Goal: Information Seeking & Learning: Learn about a topic

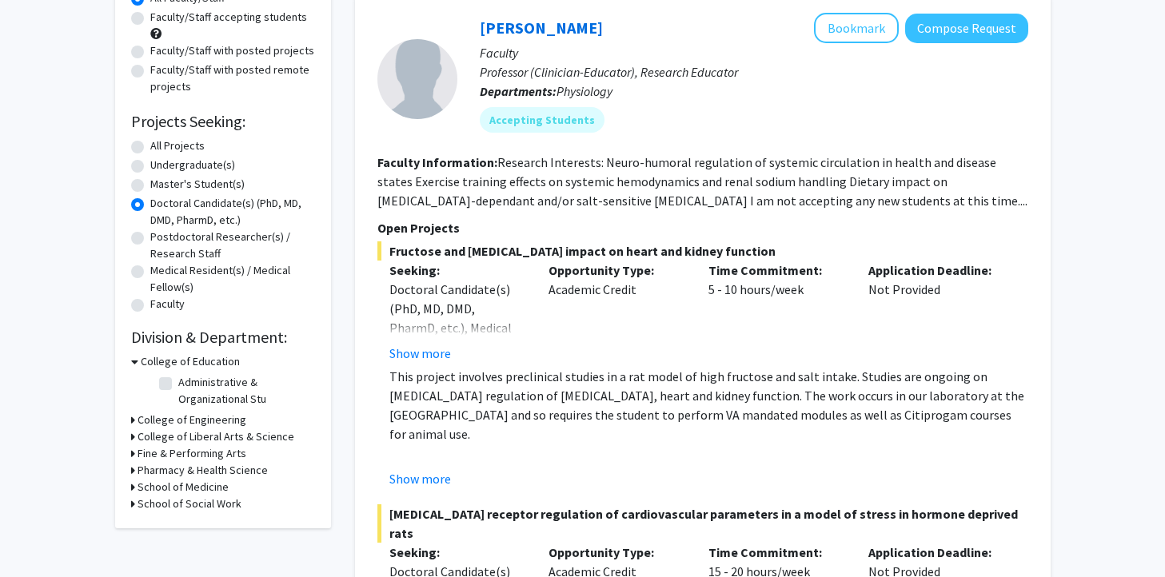
scroll to position [186, 0]
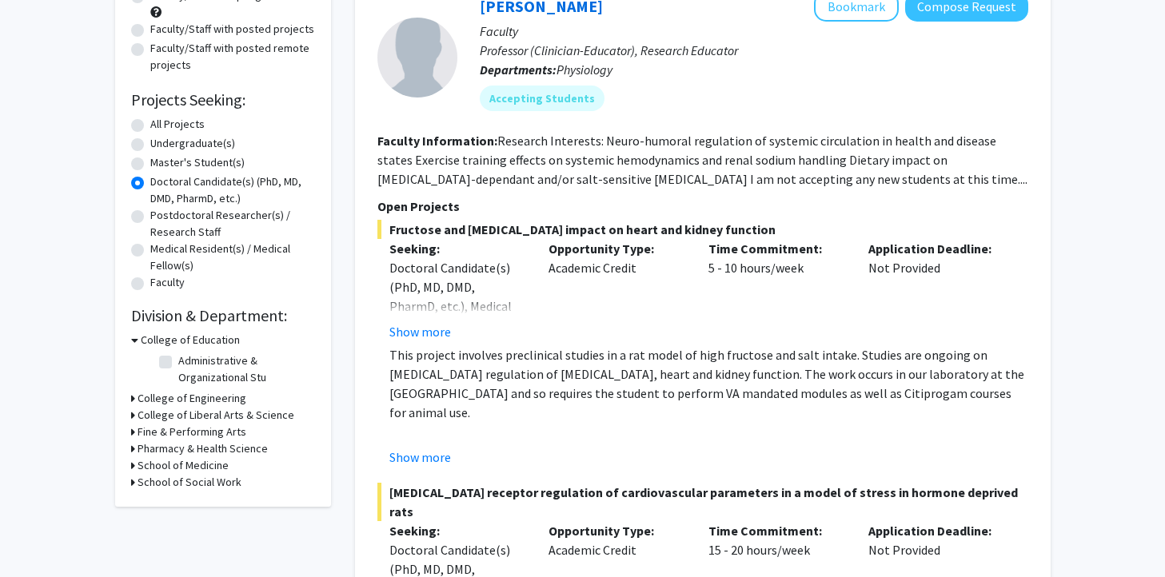
click at [129, 472] on div "Refine By Collaboration Status: Collaboration Status All Faculty/Staff Collabor…" at bounding box center [223, 202] width 216 height 607
click at [131, 466] on icon at bounding box center [133, 465] width 4 height 17
click at [178, 482] on label "Physiology" at bounding box center [204, 486] width 53 height 17
click at [178, 482] on input "Physiology" at bounding box center [183, 483] width 10 height 10
checkbox input "true"
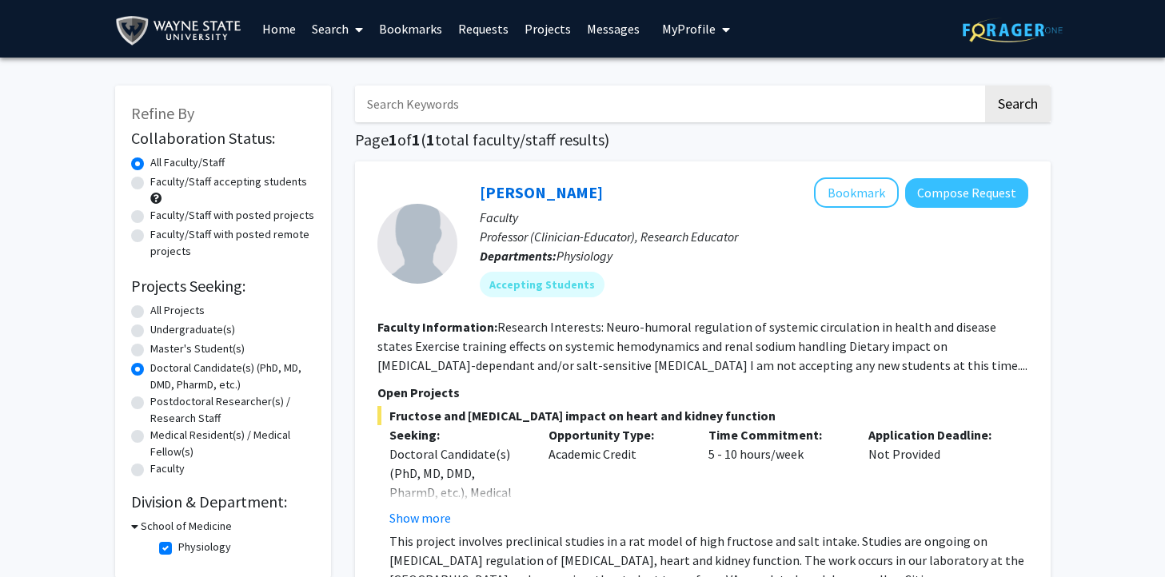
click at [150, 182] on label "Faculty/Staff accepting students" at bounding box center [228, 181] width 157 height 17
click at [150, 182] on input "Faculty/Staff accepting students" at bounding box center [155, 178] width 10 height 10
radio input "true"
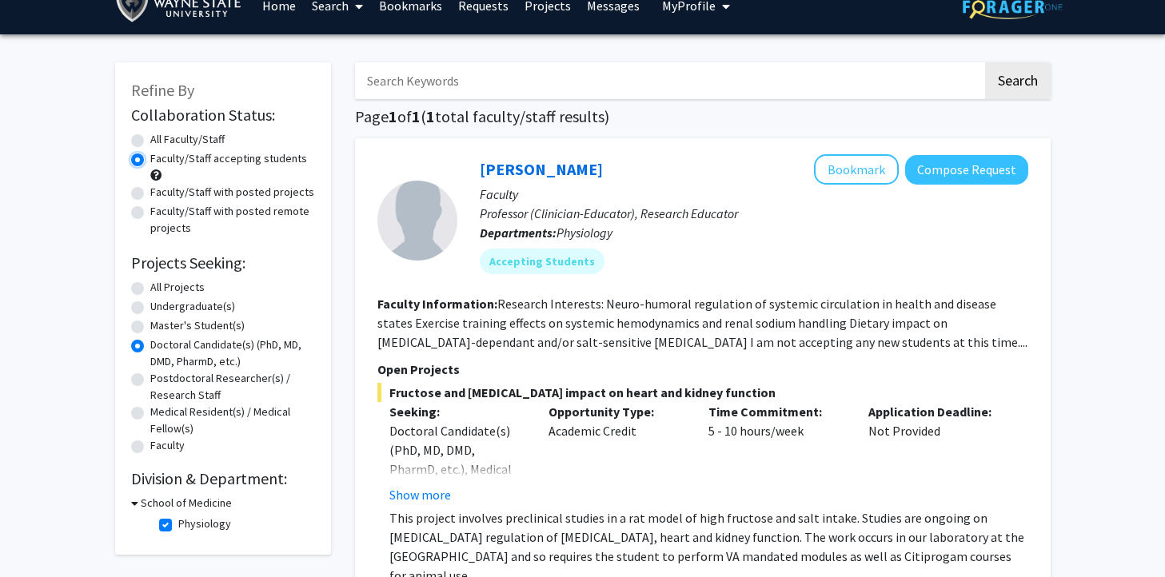
scroll to position [33, 0]
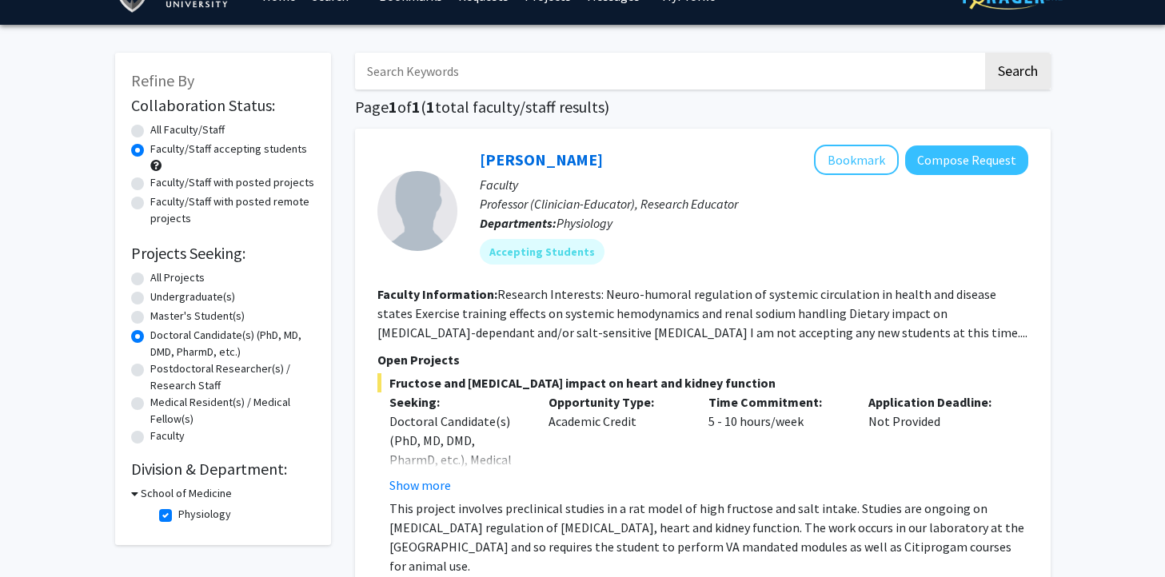
click at [150, 275] on label "All Projects" at bounding box center [177, 277] width 54 height 17
click at [150, 275] on input "All Projects" at bounding box center [155, 274] width 10 height 10
radio input "true"
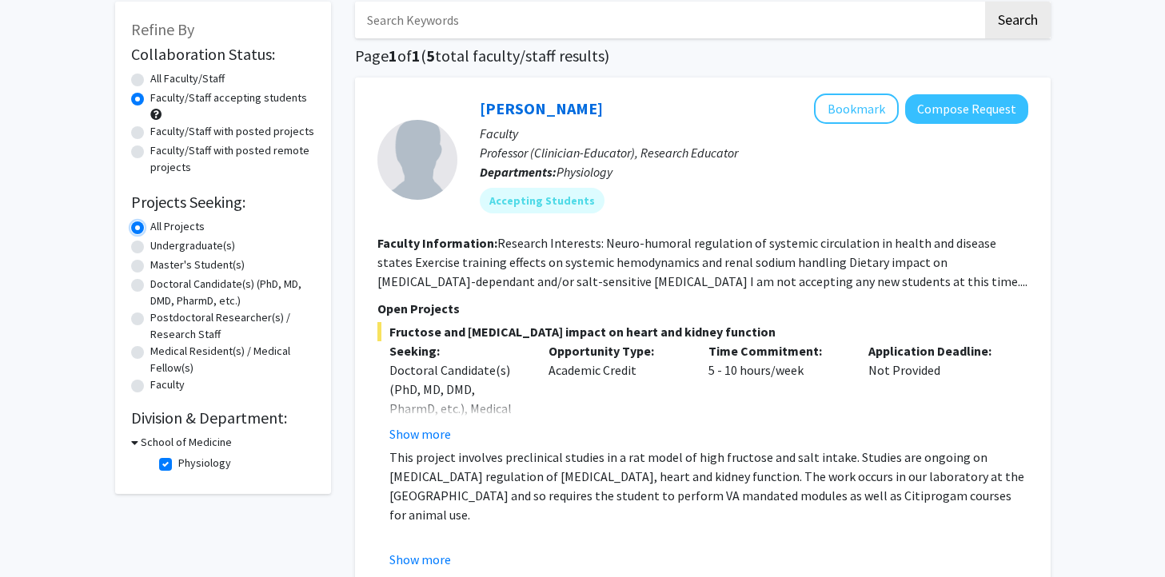
scroll to position [198, 0]
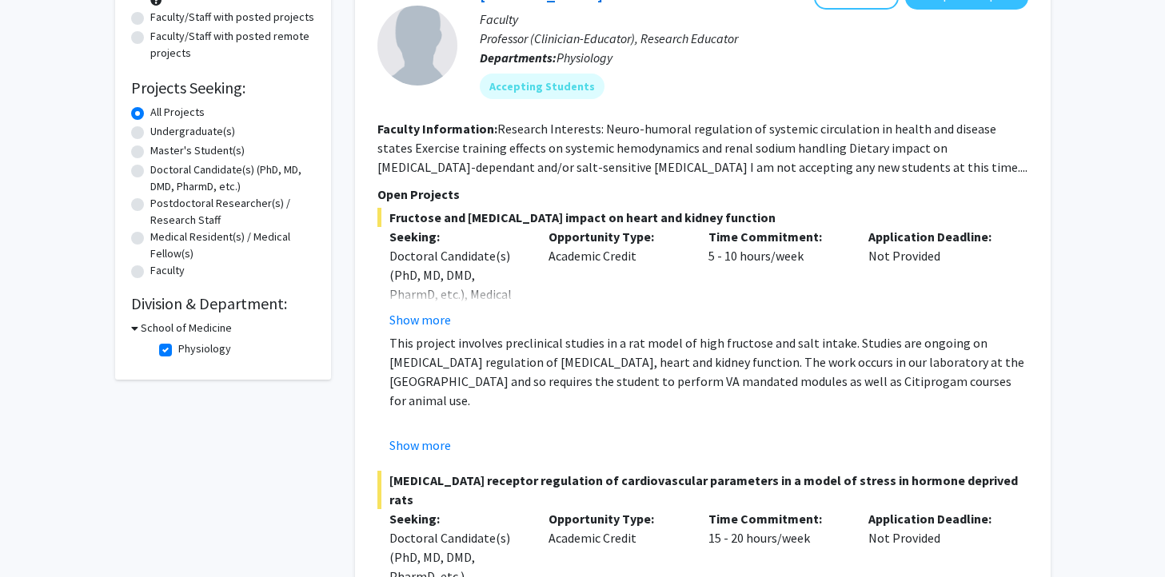
click at [141, 332] on h3 "School of Medicine" at bounding box center [186, 328] width 91 height 17
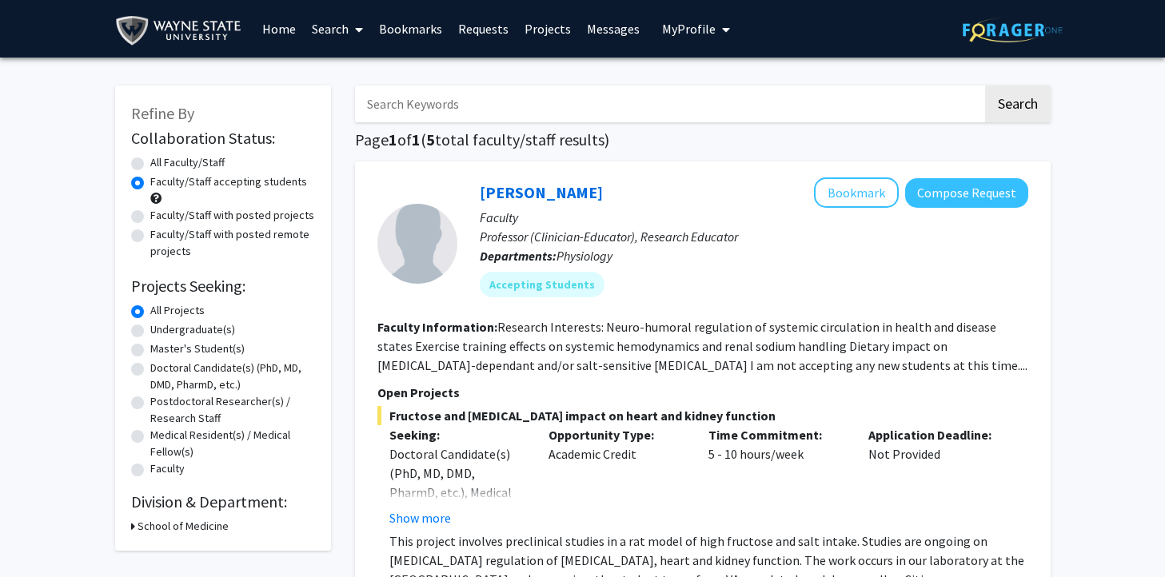
scroll to position [47, 0]
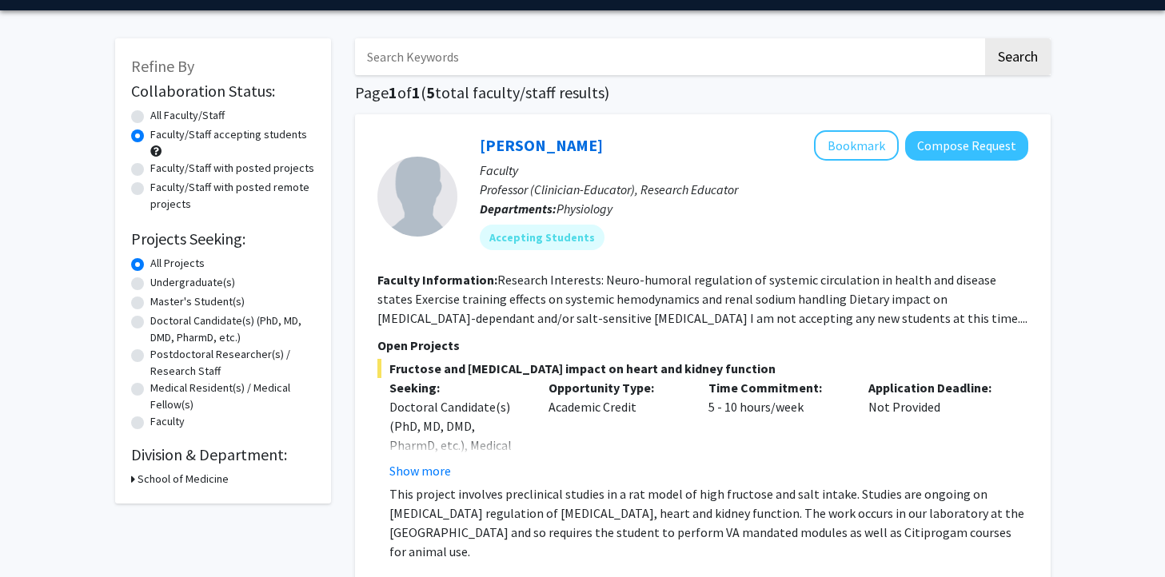
click at [133, 483] on icon at bounding box center [133, 479] width 4 height 17
click at [178, 505] on label "Physiology" at bounding box center [204, 500] width 53 height 17
click at [178, 502] on input "Physiology" at bounding box center [183, 497] width 10 height 10
checkbox input "false"
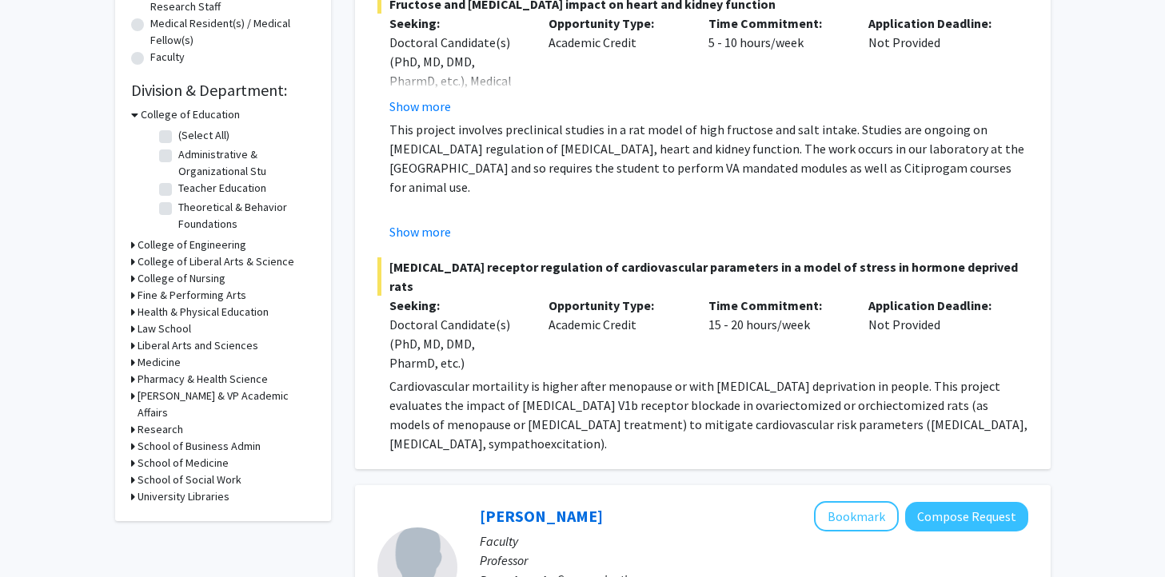
scroll to position [400, 0]
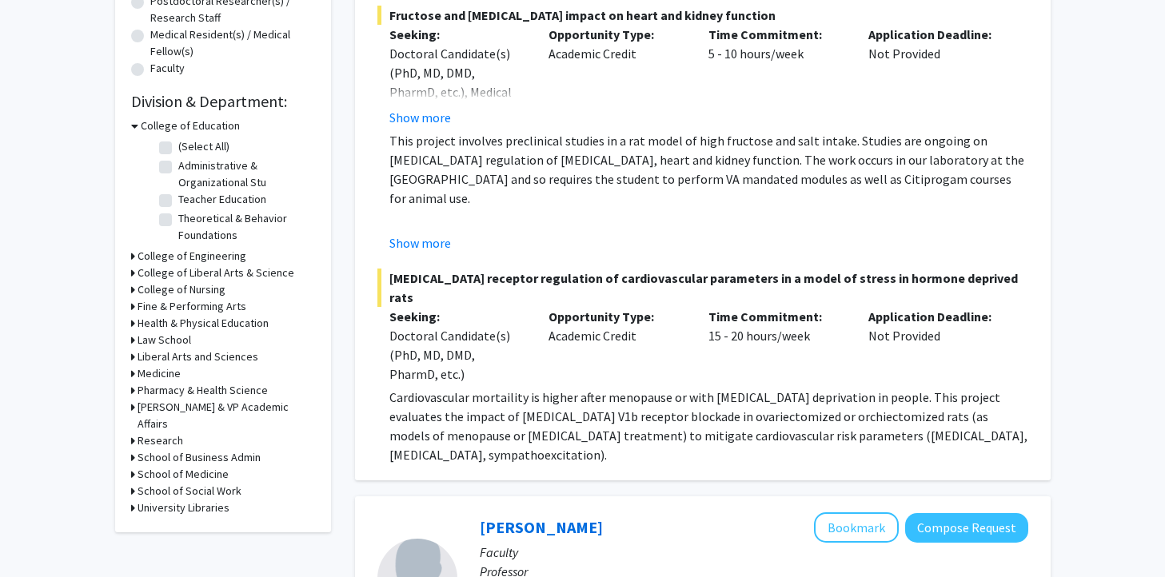
click at [133, 371] on icon at bounding box center [133, 373] width 4 height 17
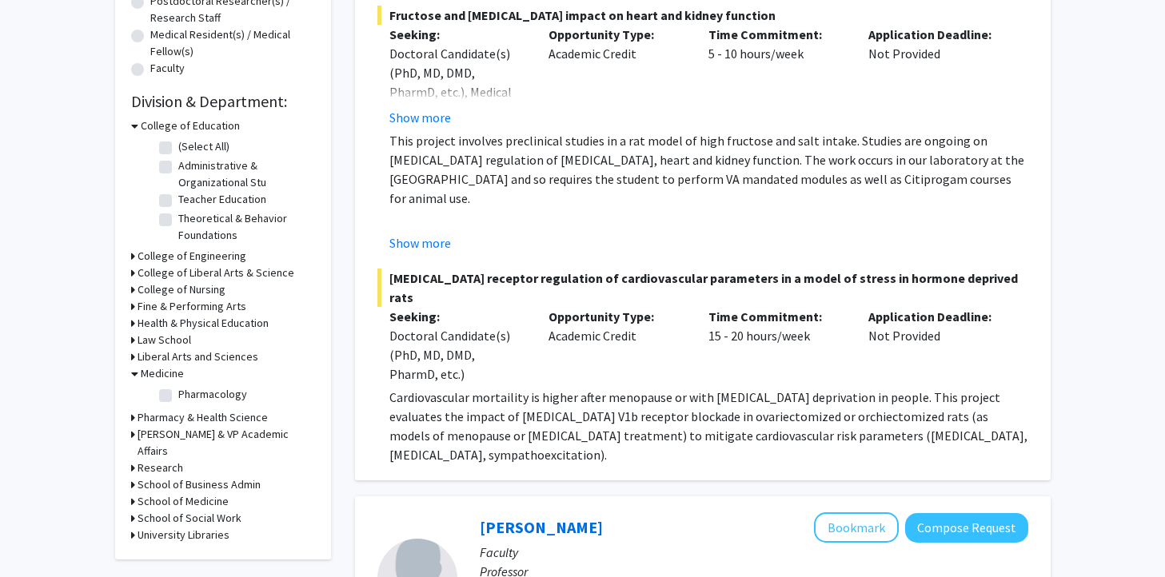
click at [178, 393] on label "Pharmacology" at bounding box center [212, 394] width 69 height 17
click at [178, 393] on input "Pharmacology" at bounding box center [183, 391] width 10 height 10
checkbox input "true"
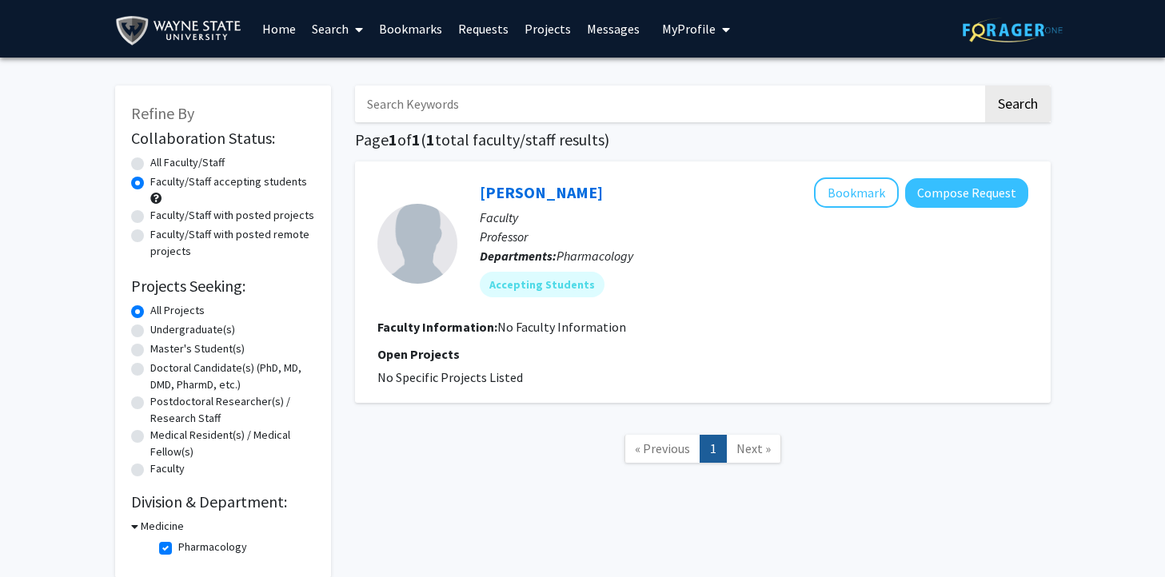
scroll to position [85, 0]
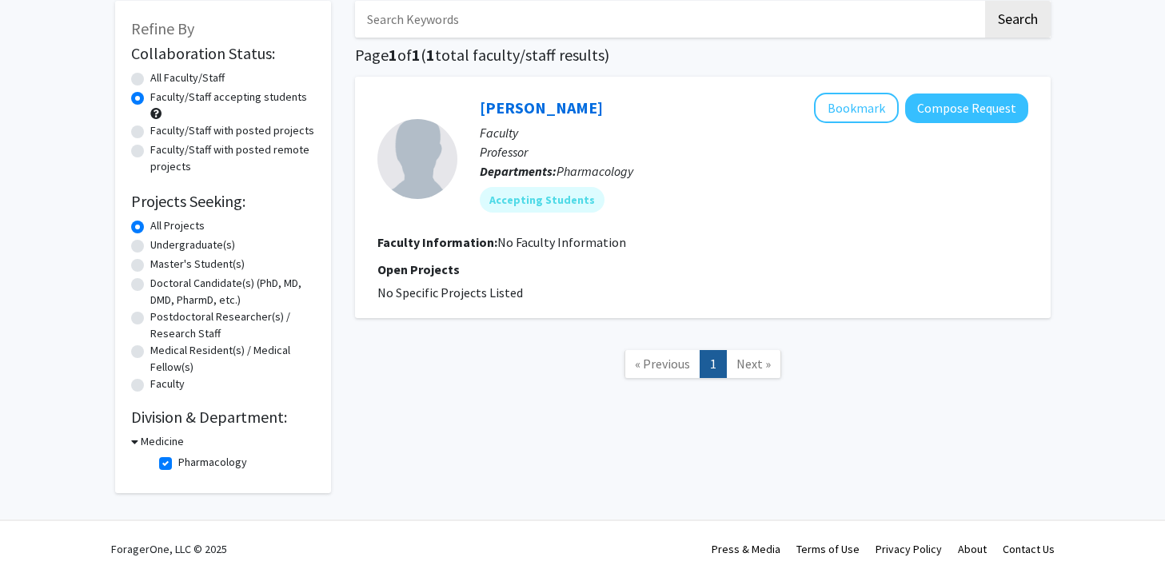
click at [178, 459] on label "Pharmacology" at bounding box center [212, 462] width 69 height 17
click at [178, 459] on input "Pharmacology" at bounding box center [183, 459] width 10 height 10
checkbox input "false"
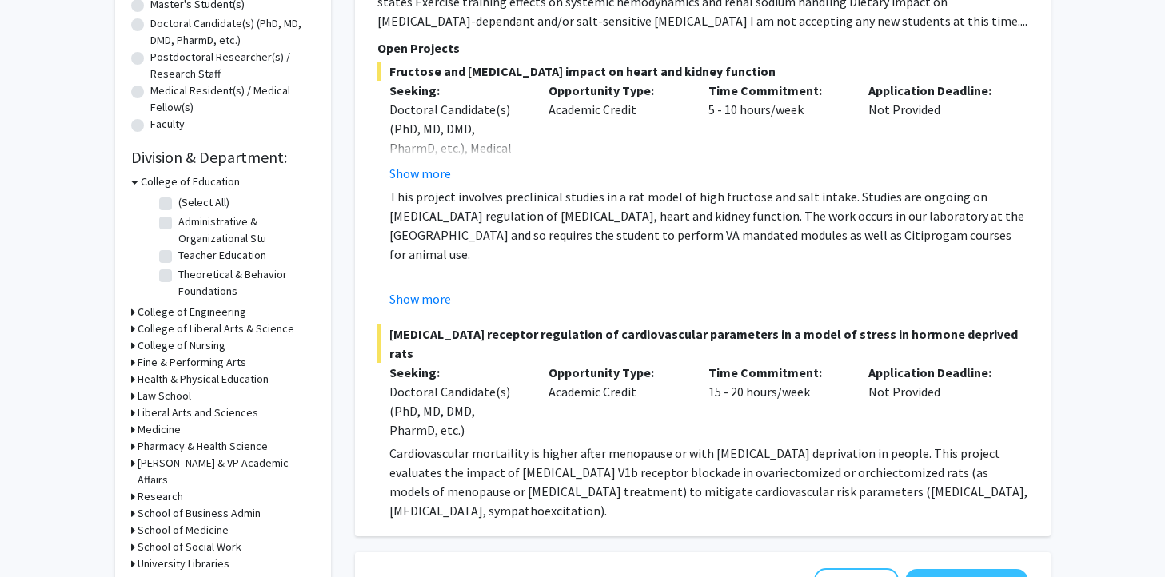
scroll to position [348, 0]
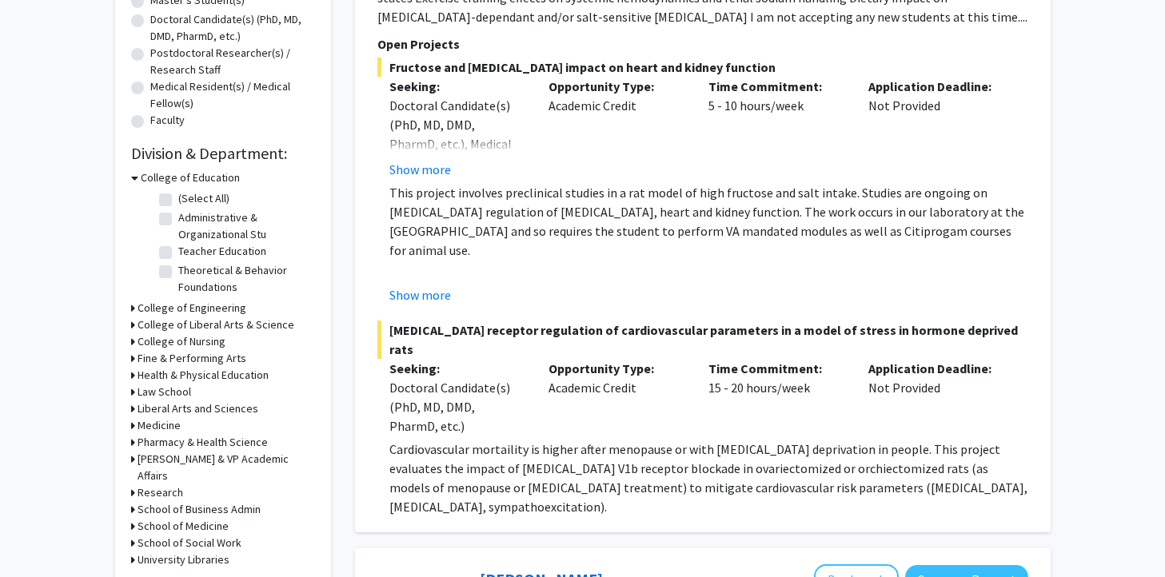
click at [133, 518] on icon at bounding box center [133, 526] width 4 height 17
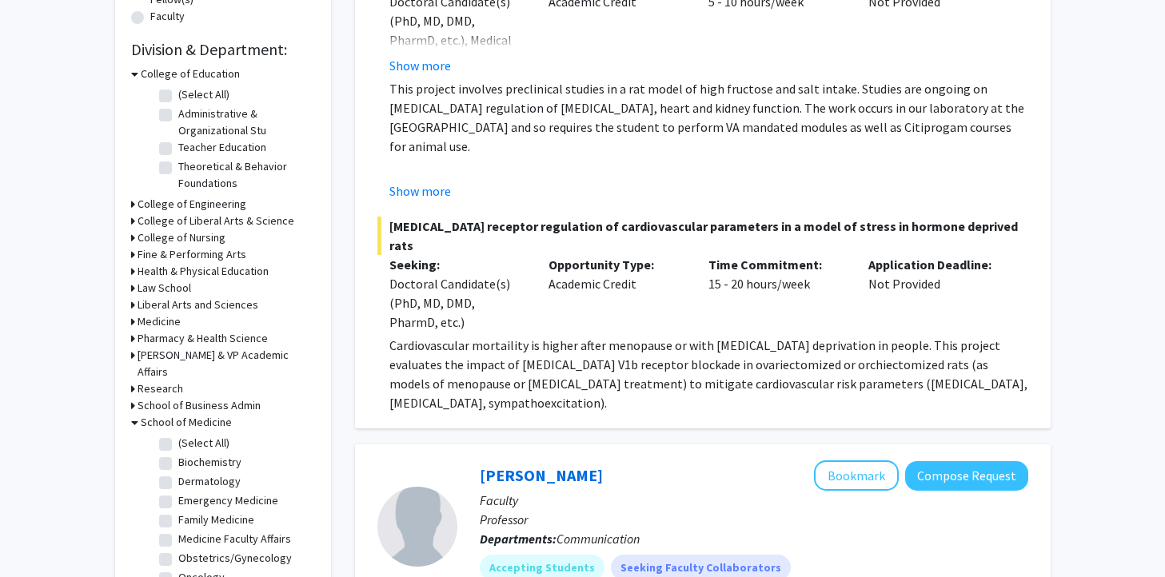
scroll to position [466, 0]
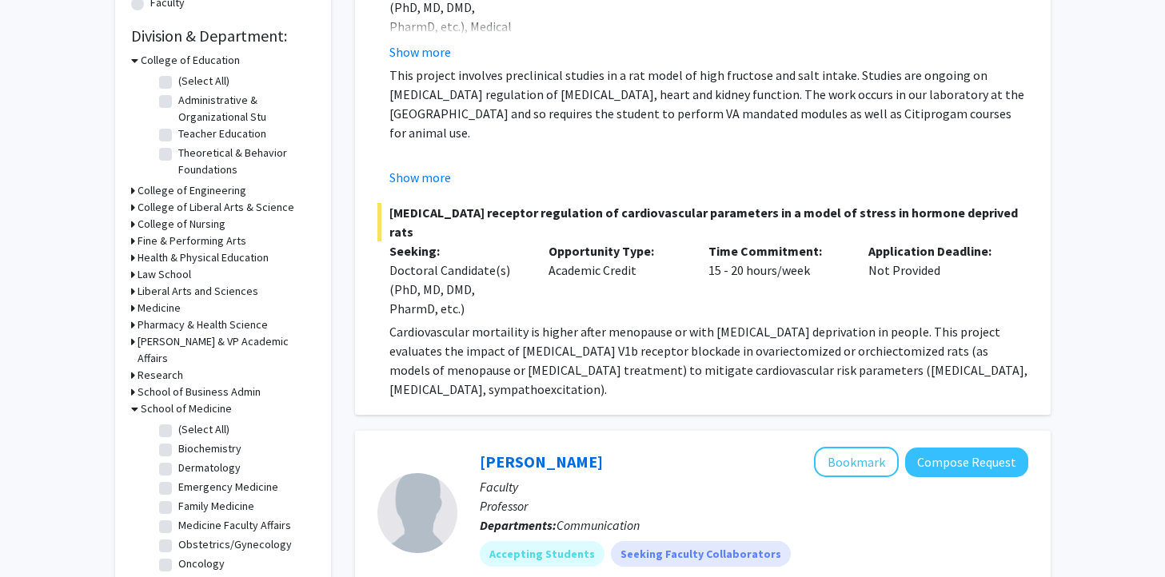
click at [178, 421] on label "(Select All)" at bounding box center [203, 429] width 51 height 17
click at [178, 421] on input "(Select All)" at bounding box center [183, 426] width 10 height 10
checkbox input "true"
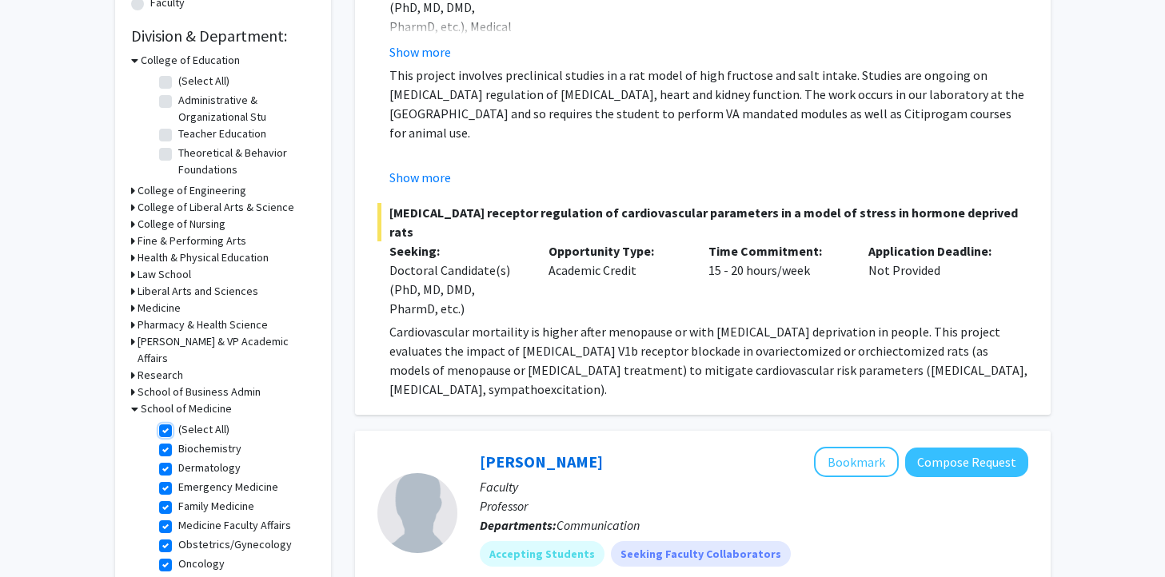
checkbox input "true"
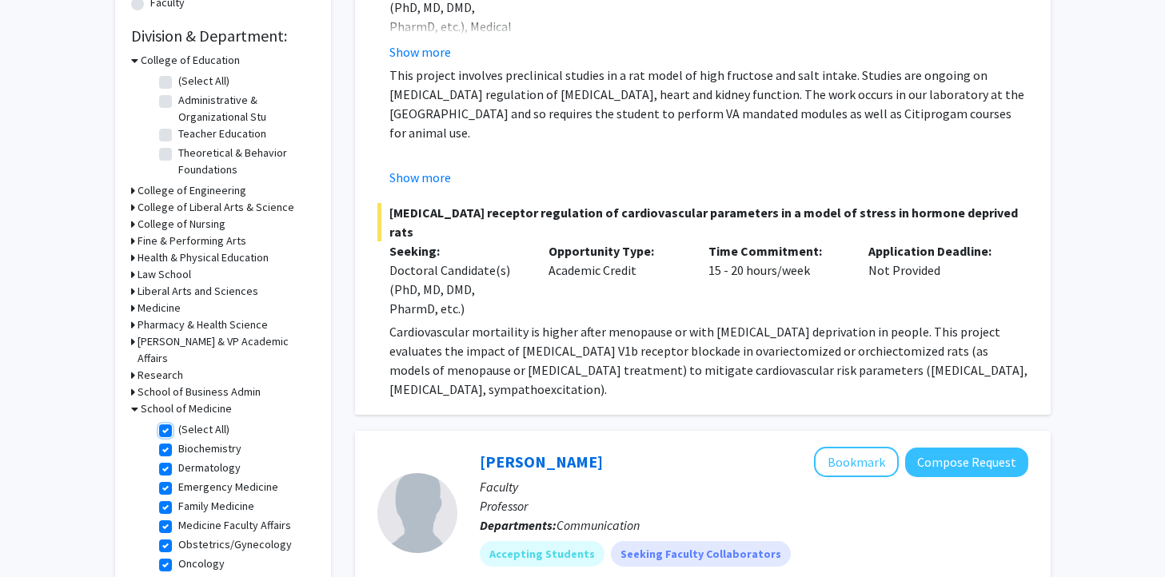
checkbox input "true"
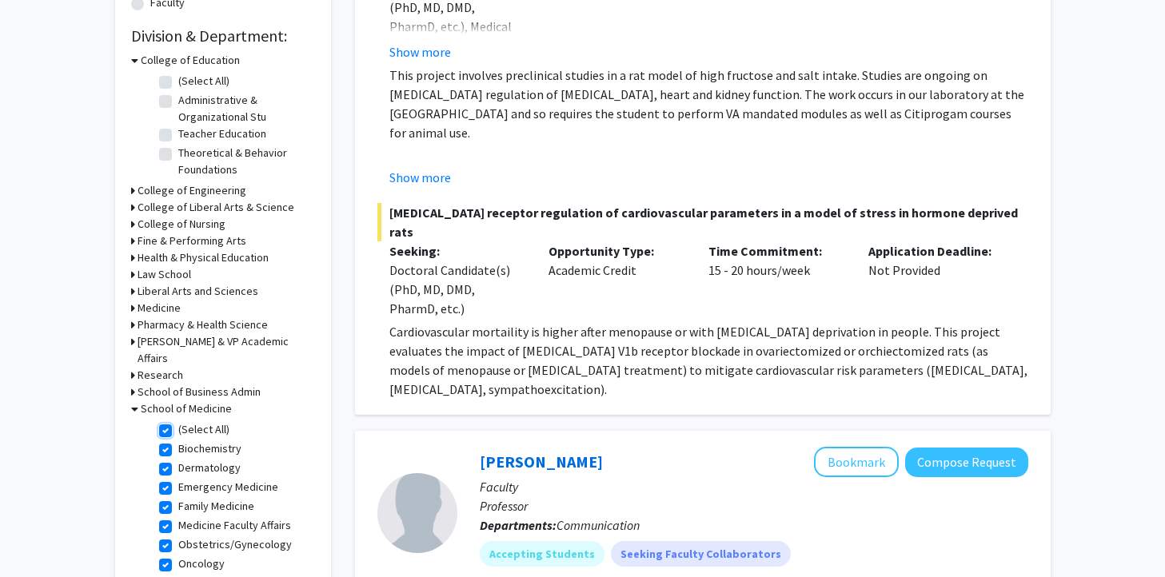
checkbox input "true"
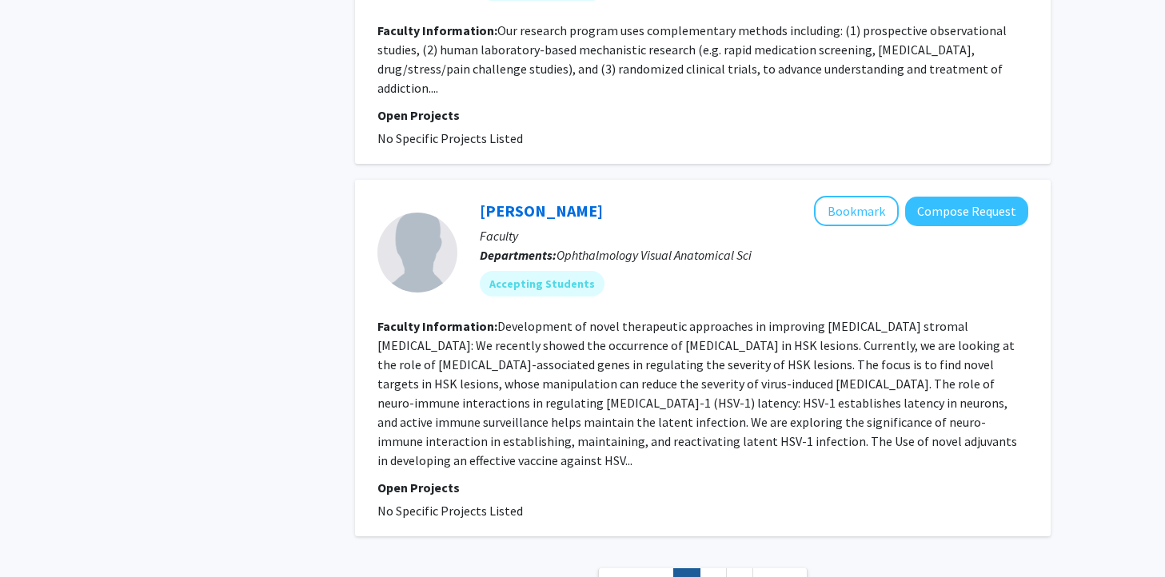
scroll to position [3949, 0]
click at [738, 567] on link "3" at bounding box center [739, 581] width 27 height 28
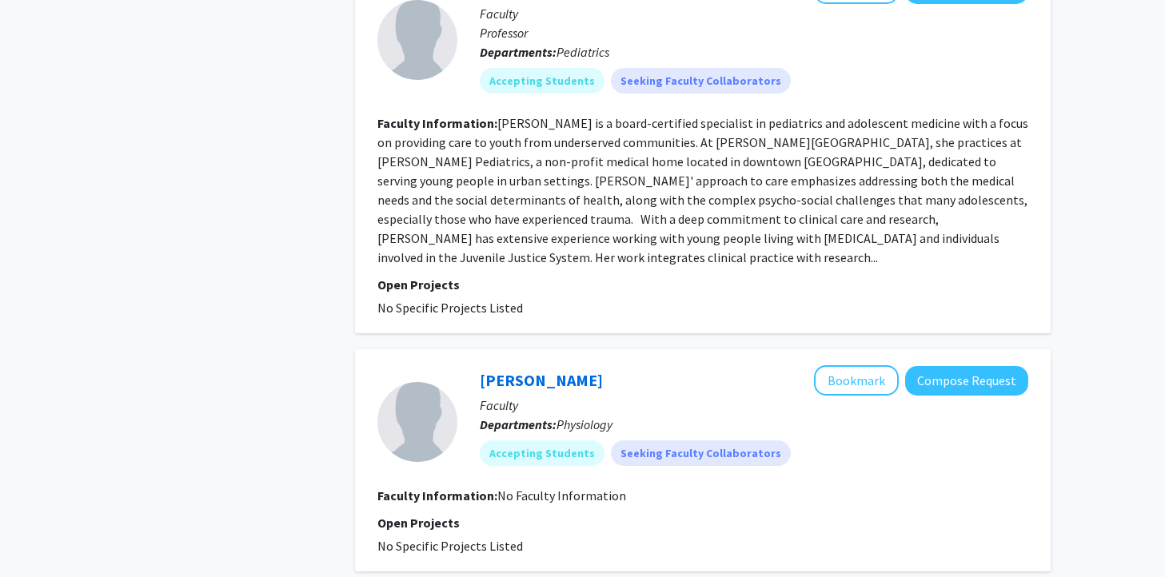
scroll to position [1963, 0]
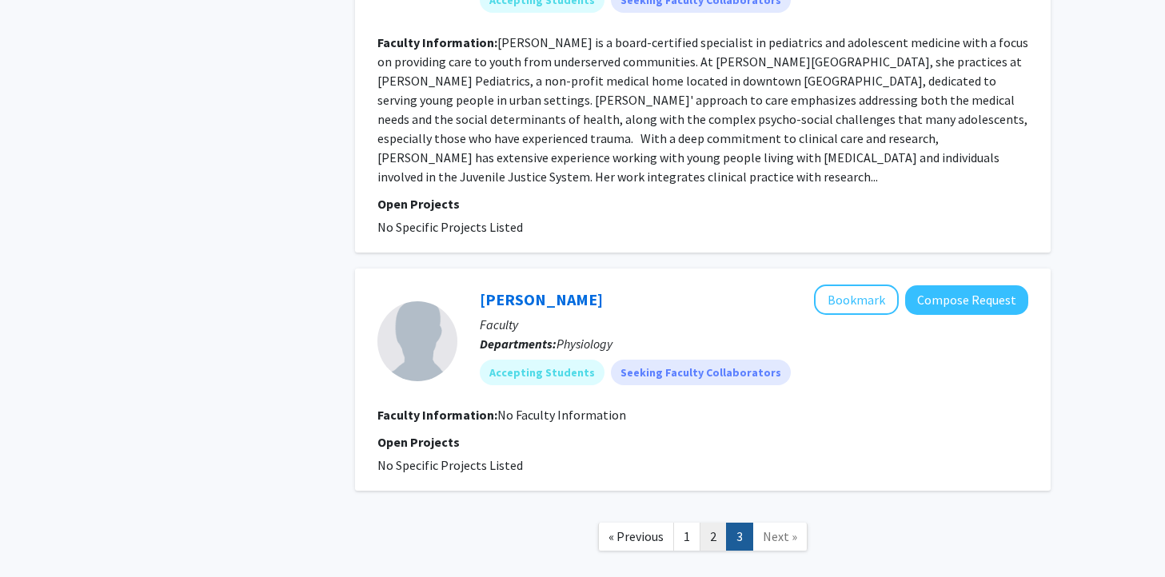
click at [709, 523] on link "2" at bounding box center [712, 537] width 27 height 28
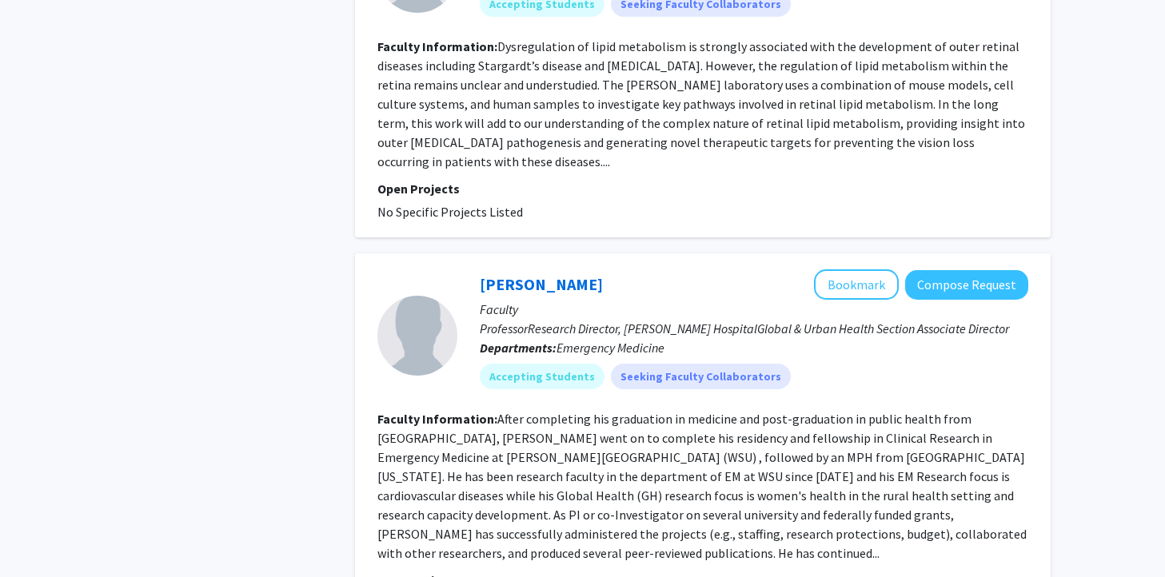
scroll to position [2125, 0]
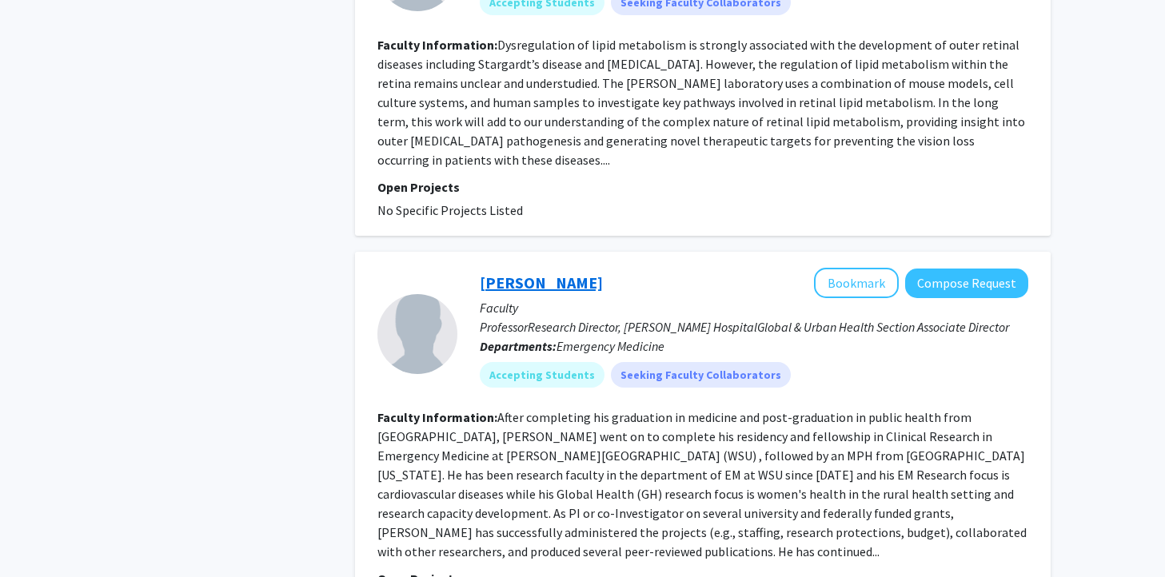
click at [560, 273] on link "[PERSON_NAME]" at bounding box center [541, 283] width 123 height 20
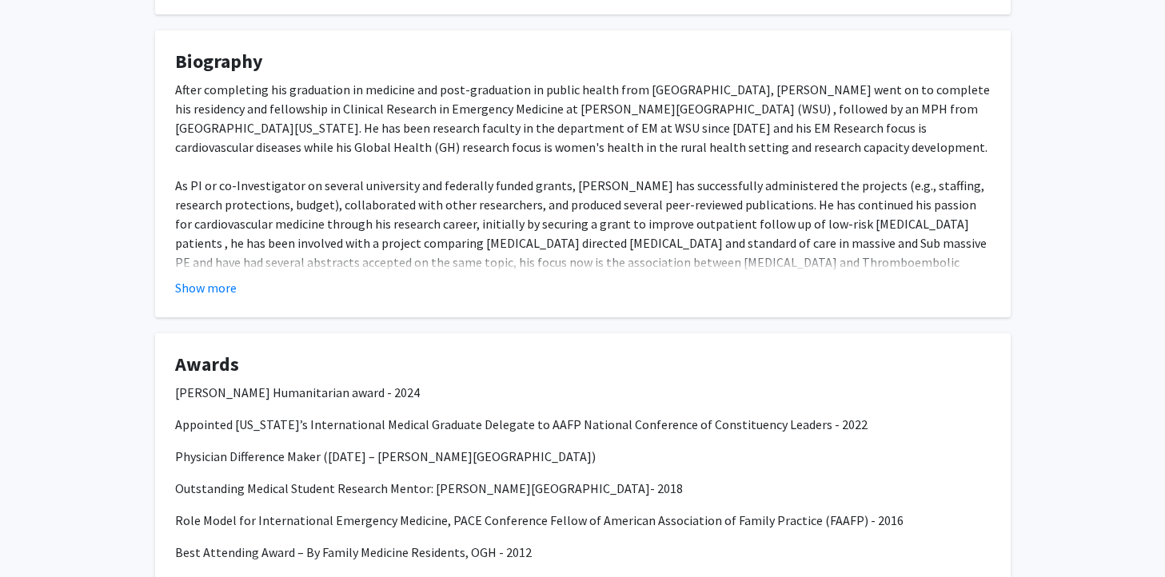
scroll to position [289, 0]
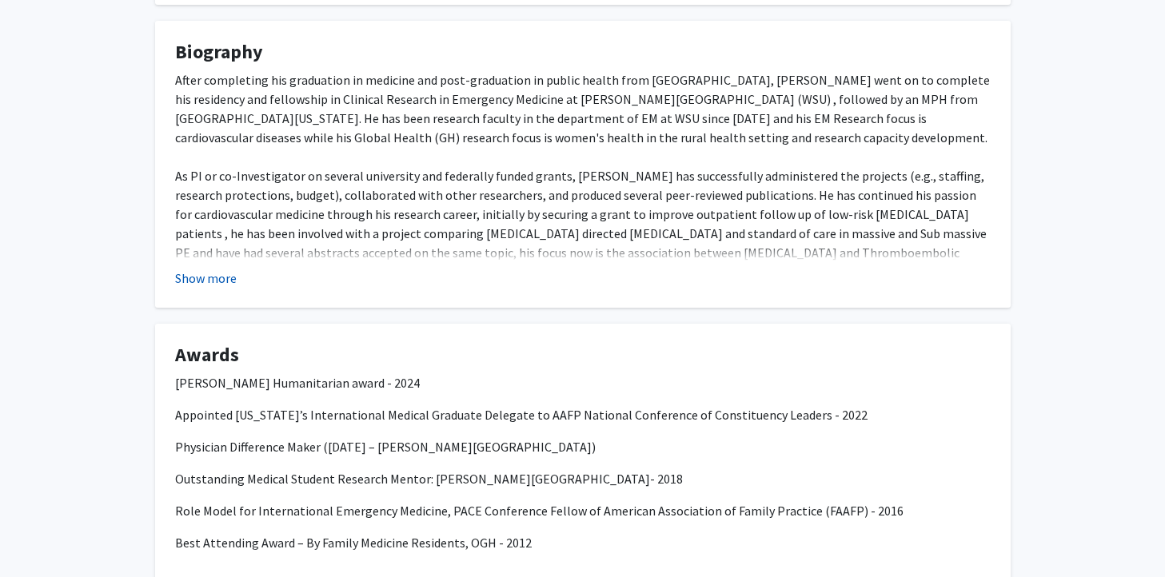
click at [214, 281] on button "Show more" at bounding box center [206, 278] width 62 height 19
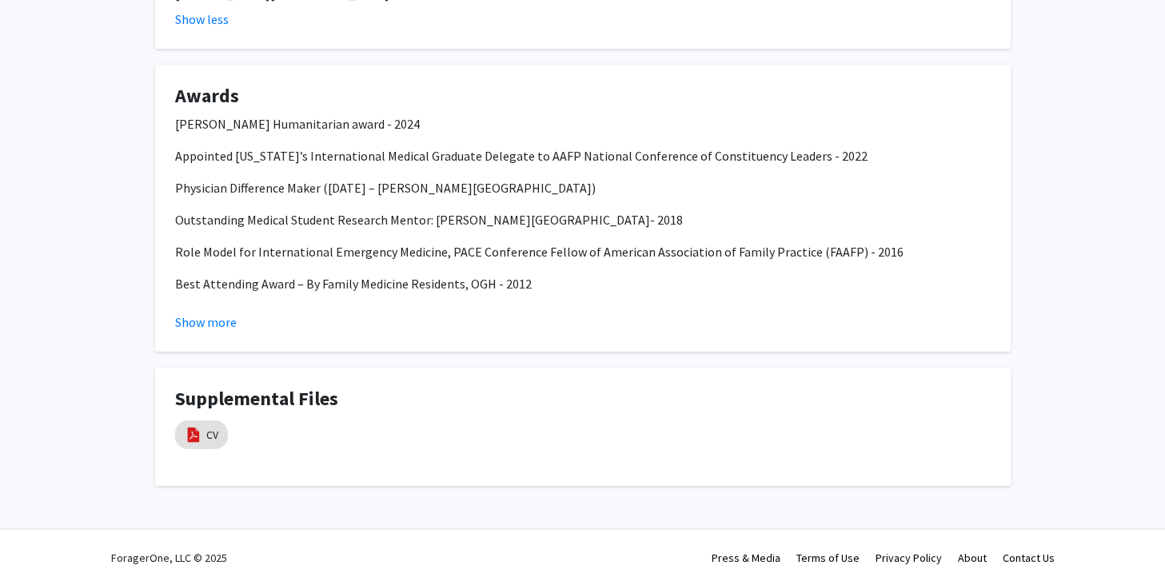
scroll to position [863, 0]
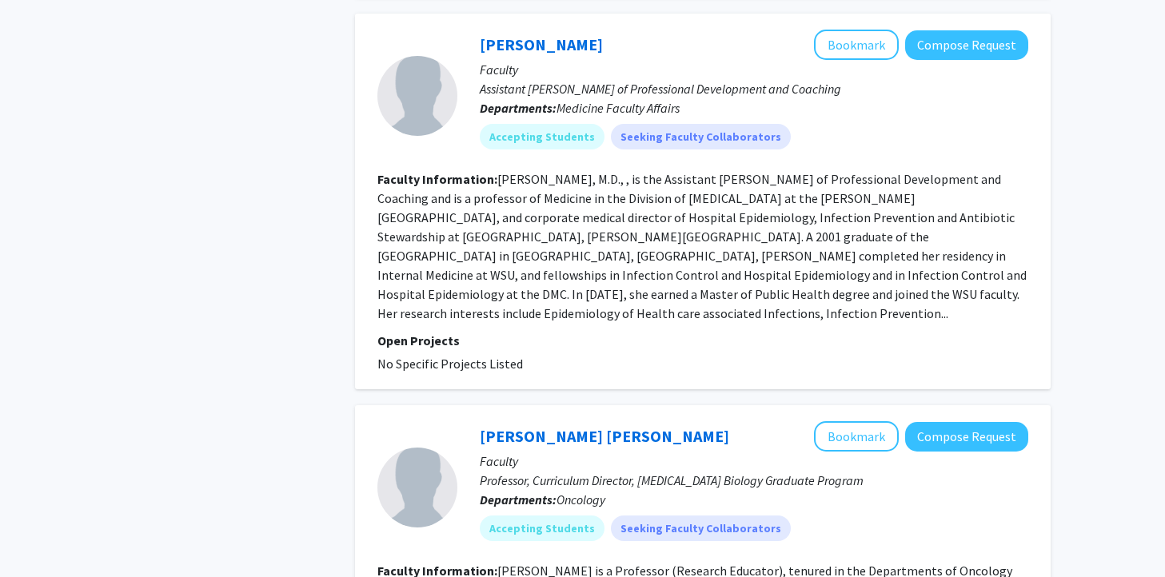
scroll to position [3412, 0]
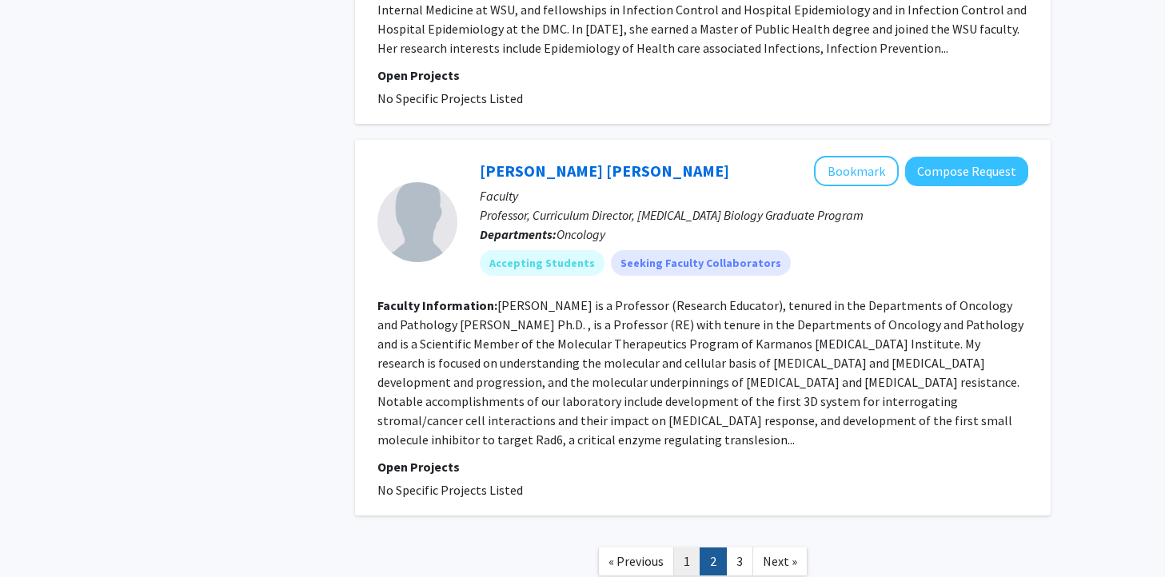
click at [679, 548] on link "1" at bounding box center [686, 562] width 27 height 28
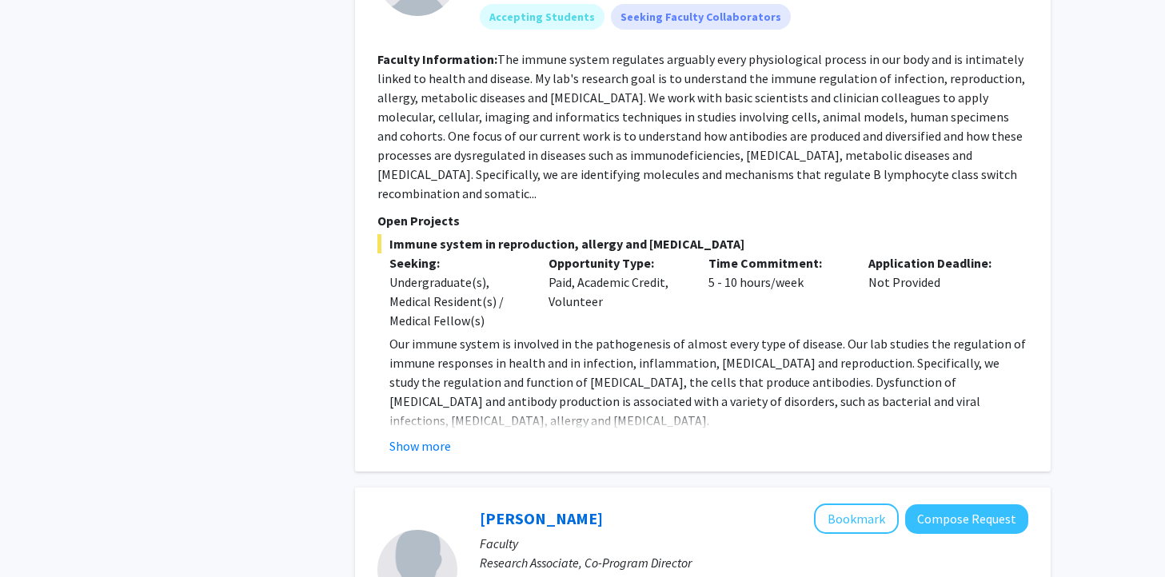
scroll to position [1567, 0]
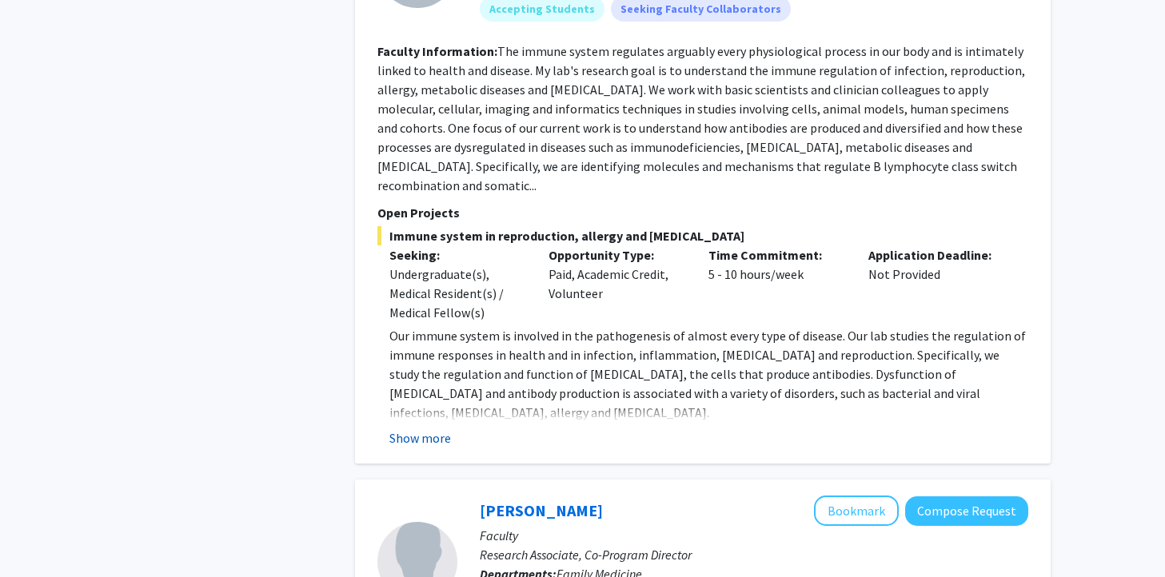
click at [433, 428] on button "Show more" at bounding box center [420, 437] width 62 height 19
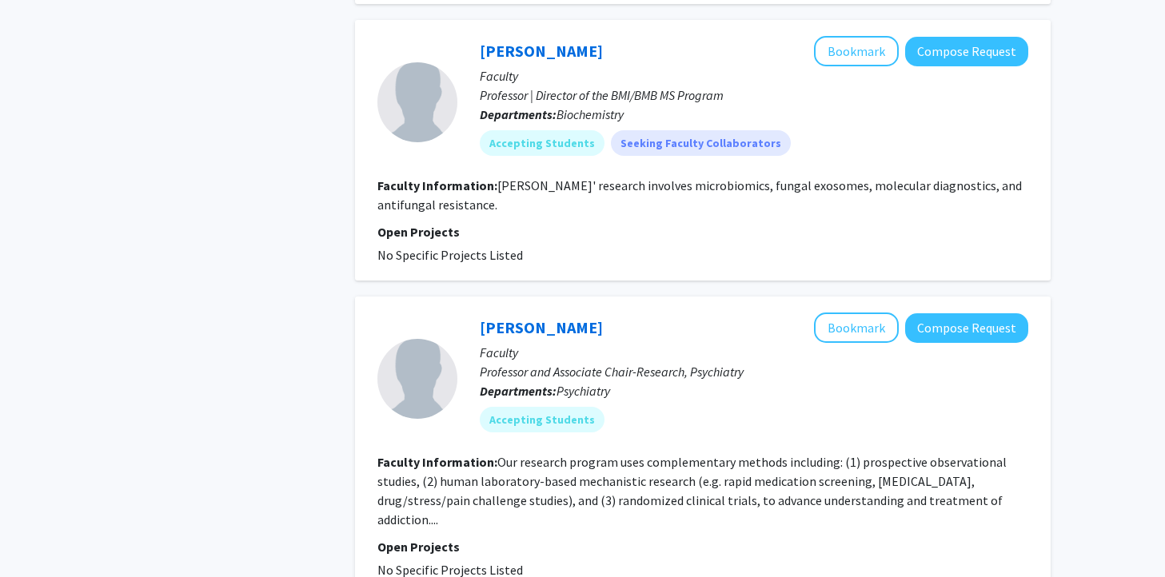
scroll to position [4100, 0]
